Goal: Submit feedback/report problem

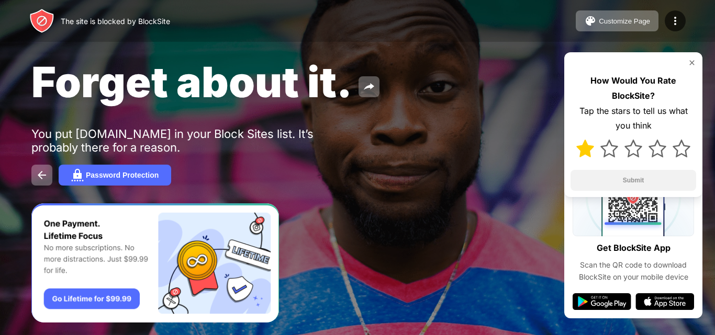
click at [579, 145] on img at bounding box center [585, 149] width 18 height 18
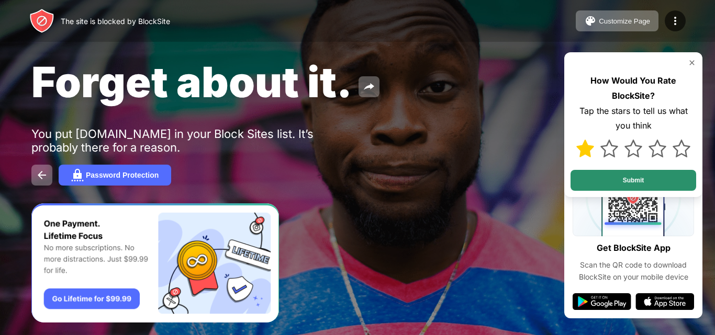
click at [594, 175] on button "Submit" at bounding box center [633, 180] width 126 height 21
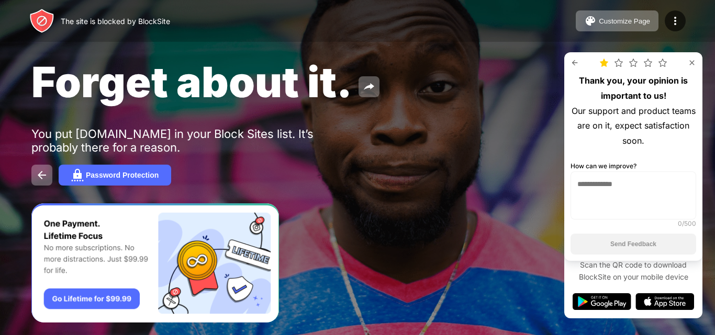
click at [587, 185] on textarea at bounding box center [633, 196] width 126 height 48
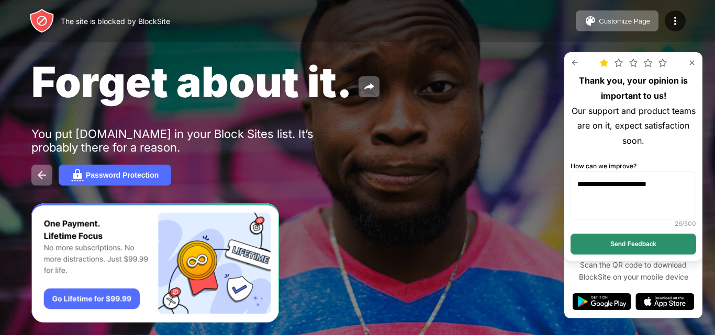
type textarea "**********"
click at [661, 247] on button "Send Feedback" at bounding box center [633, 244] width 126 height 21
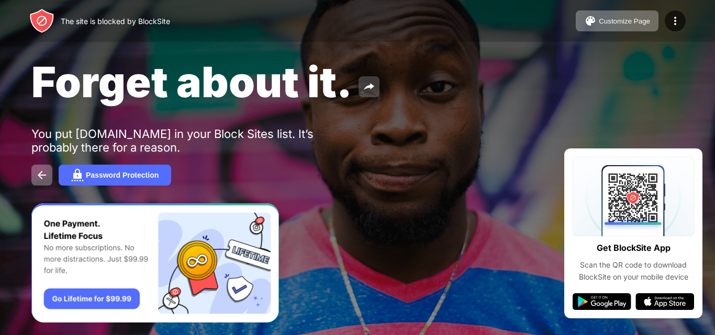
click at [367, 90] on img at bounding box center [369, 87] width 13 height 13
